Goal: Information Seeking & Learning: Learn about a topic

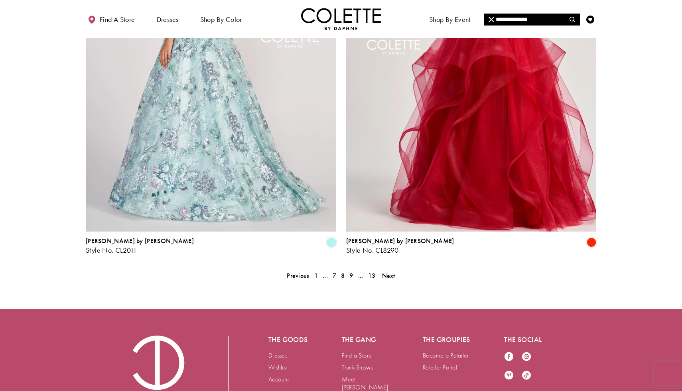
scroll to position [1426, 0]
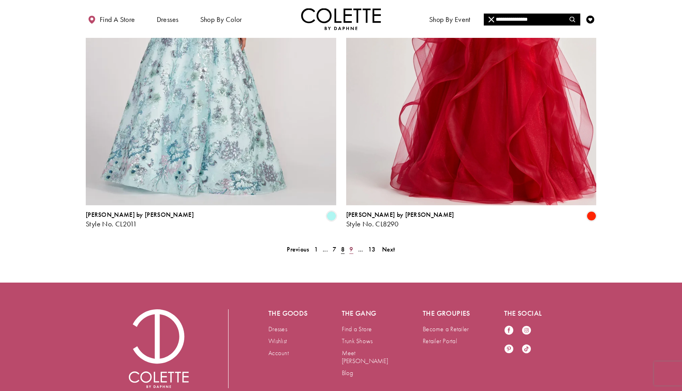
click at [353, 244] on link "9" at bounding box center [351, 250] width 8 height 12
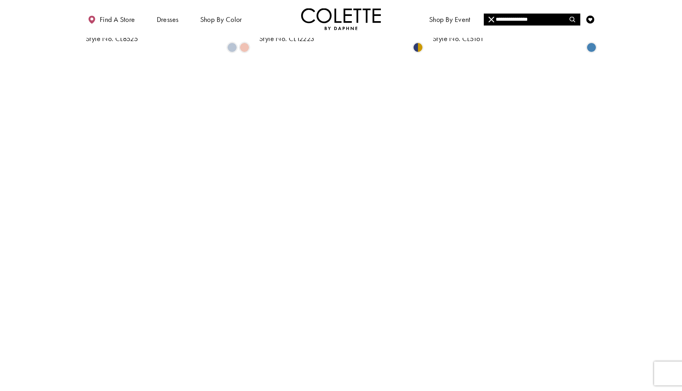
scroll to position [1426, 0]
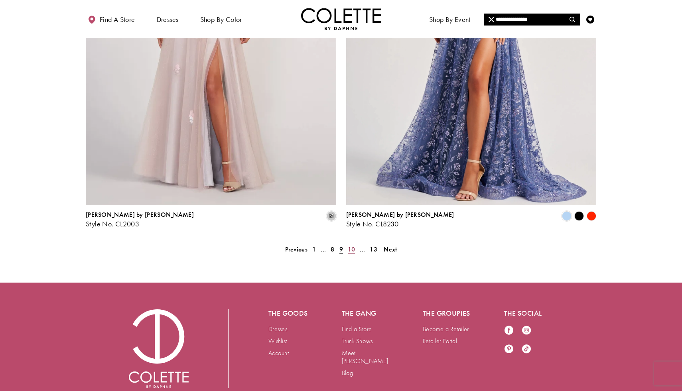
click at [351, 245] on span "10" at bounding box center [352, 249] width 8 height 8
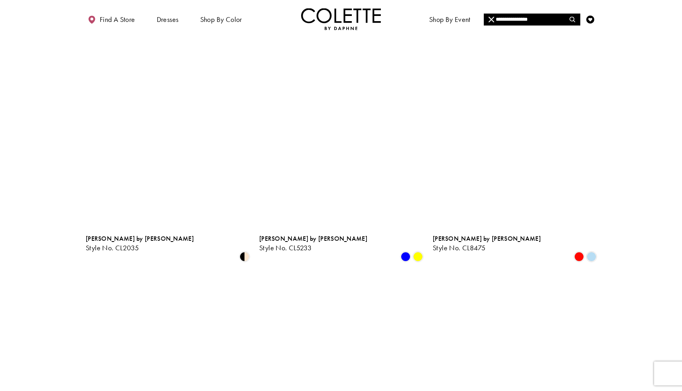
scroll to position [658, 0]
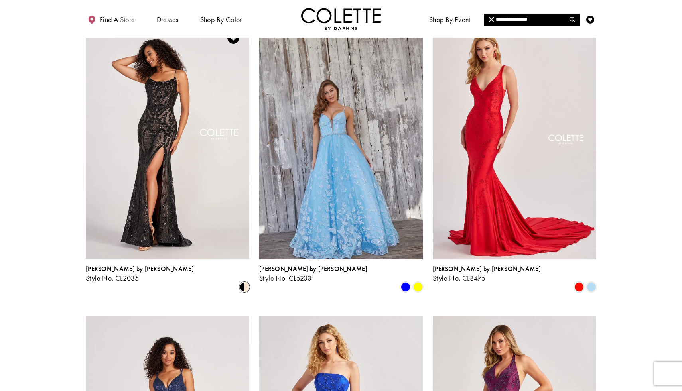
click at [246, 282] on span "Product List" at bounding box center [245, 287] width 10 height 10
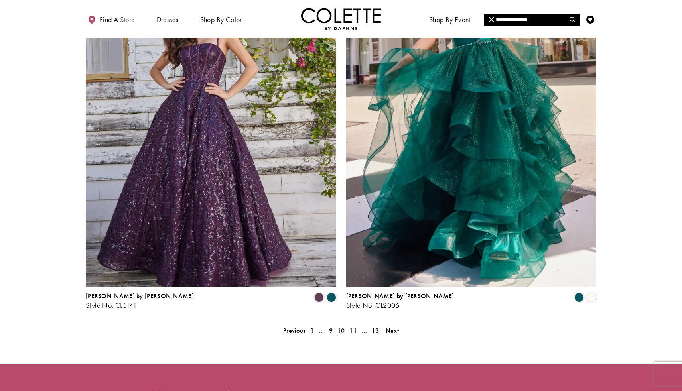
scroll to position [1351, 0]
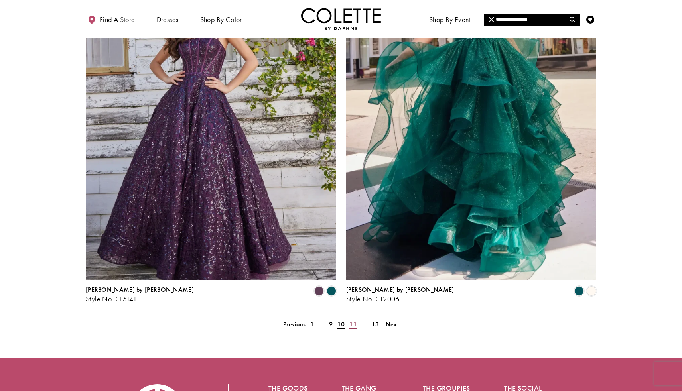
click at [352, 320] on span "11" at bounding box center [353, 324] width 8 height 8
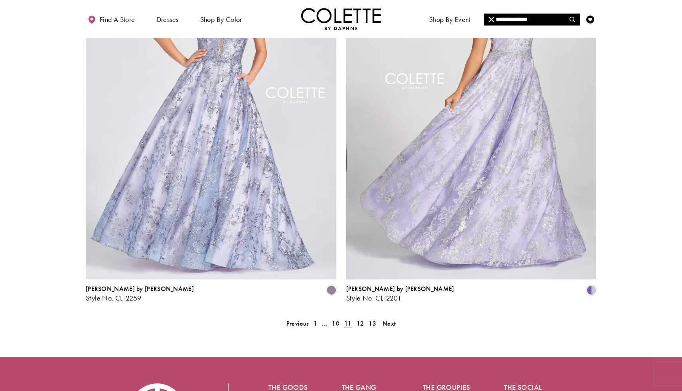
scroll to position [1353, 0]
click at [359, 319] on span "12" at bounding box center [360, 323] width 8 height 8
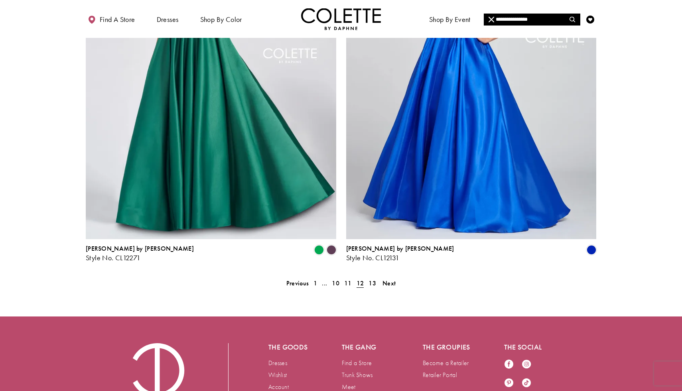
scroll to position [1426, 0]
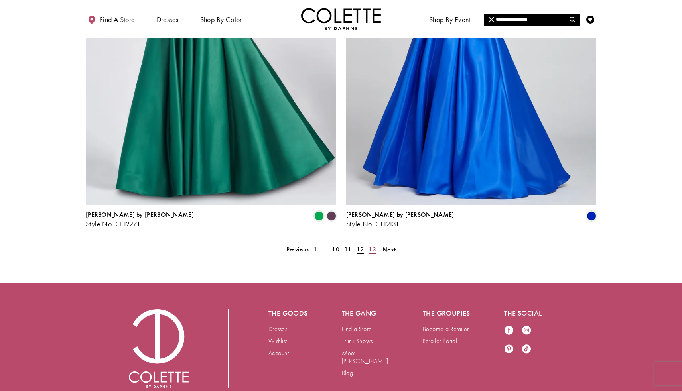
click at [373, 245] on span "13" at bounding box center [372, 249] width 8 height 8
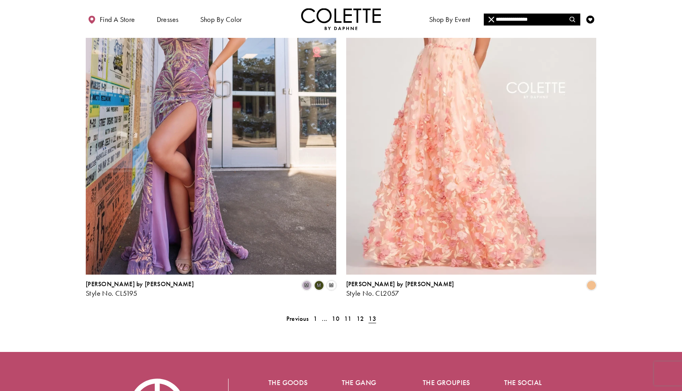
scroll to position [1426, 0]
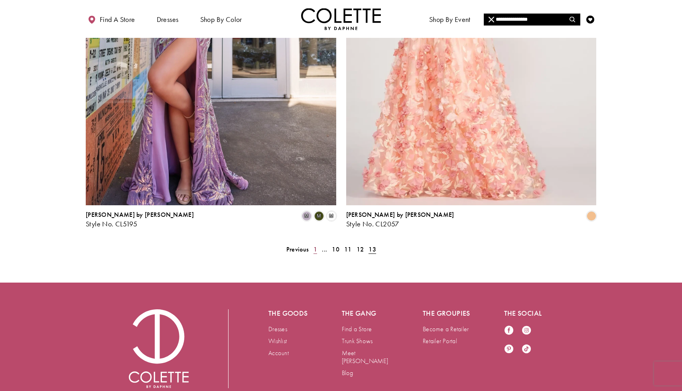
click at [312, 244] on link "1" at bounding box center [315, 250] width 8 height 12
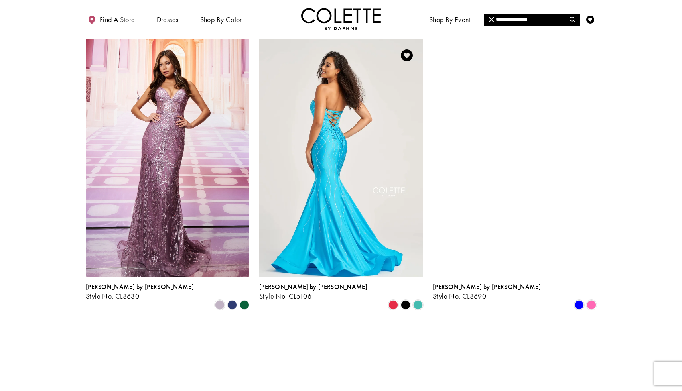
scroll to position [356, 0]
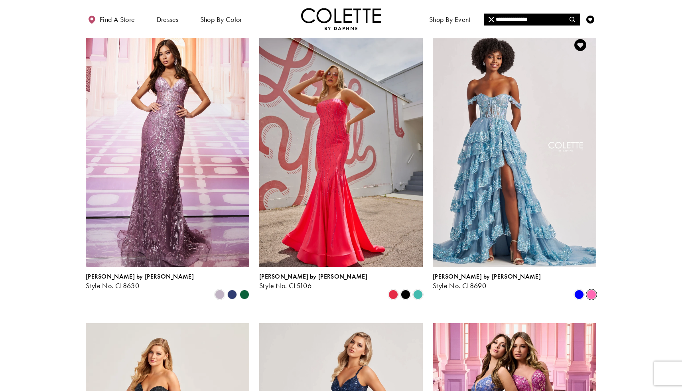
click at [592, 290] on span "Product List" at bounding box center [592, 295] width 10 height 10
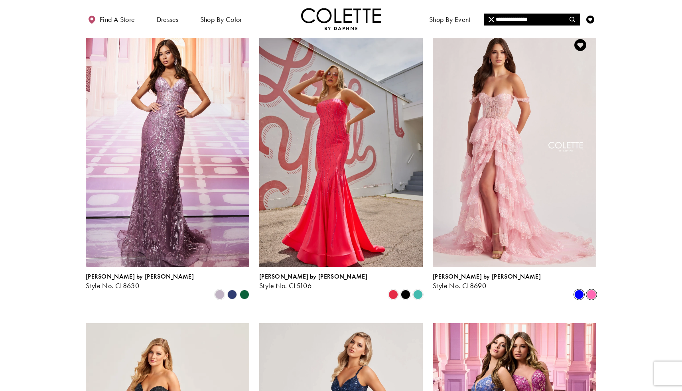
click at [580, 290] on span "Product List" at bounding box center [579, 295] width 10 height 10
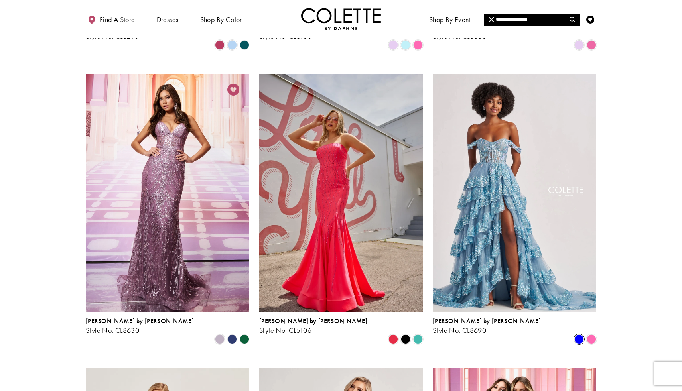
scroll to position [0, 0]
